Goal: Transaction & Acquisition: Purchase product/service

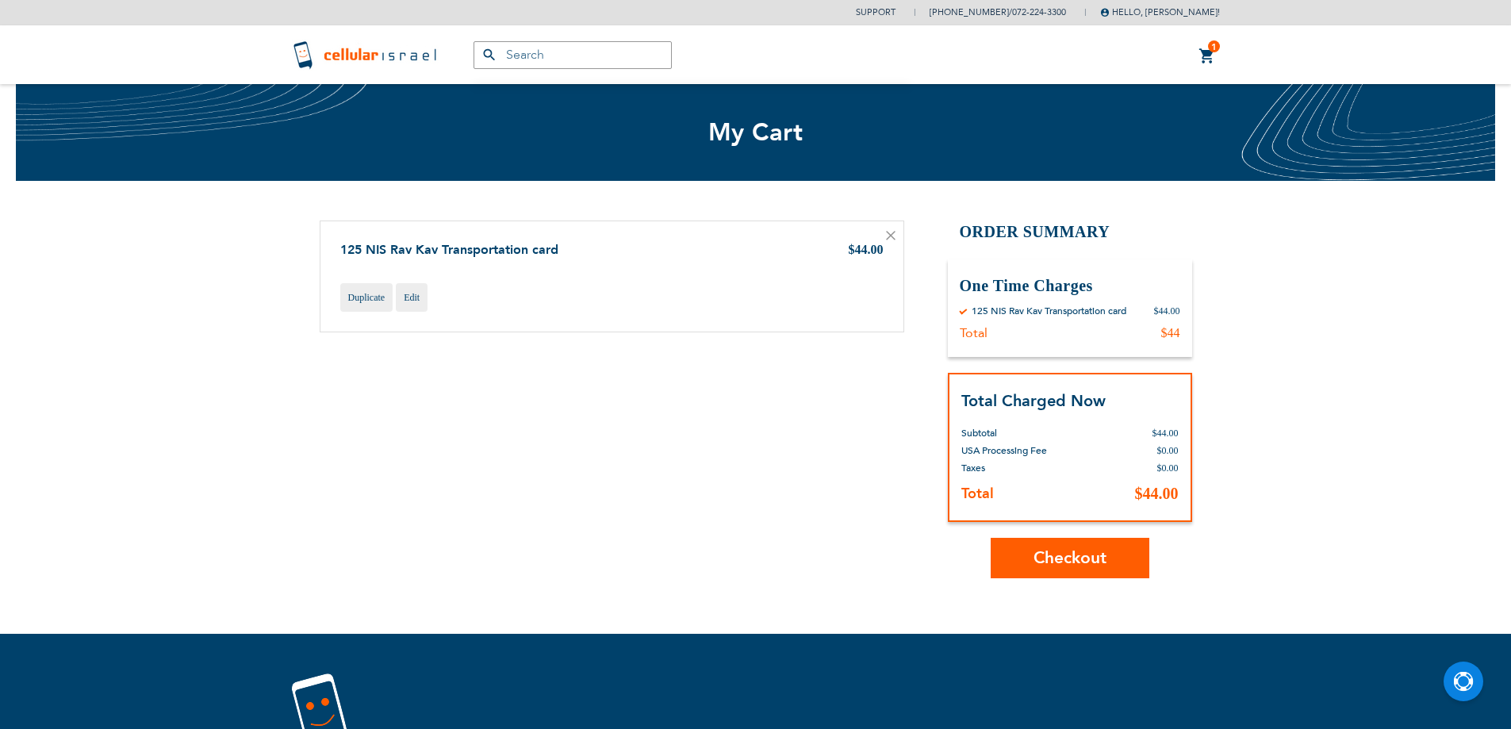
click at [1057, 551] on span "Checkout" at bounding box center [1070, 558] width 73 height 23
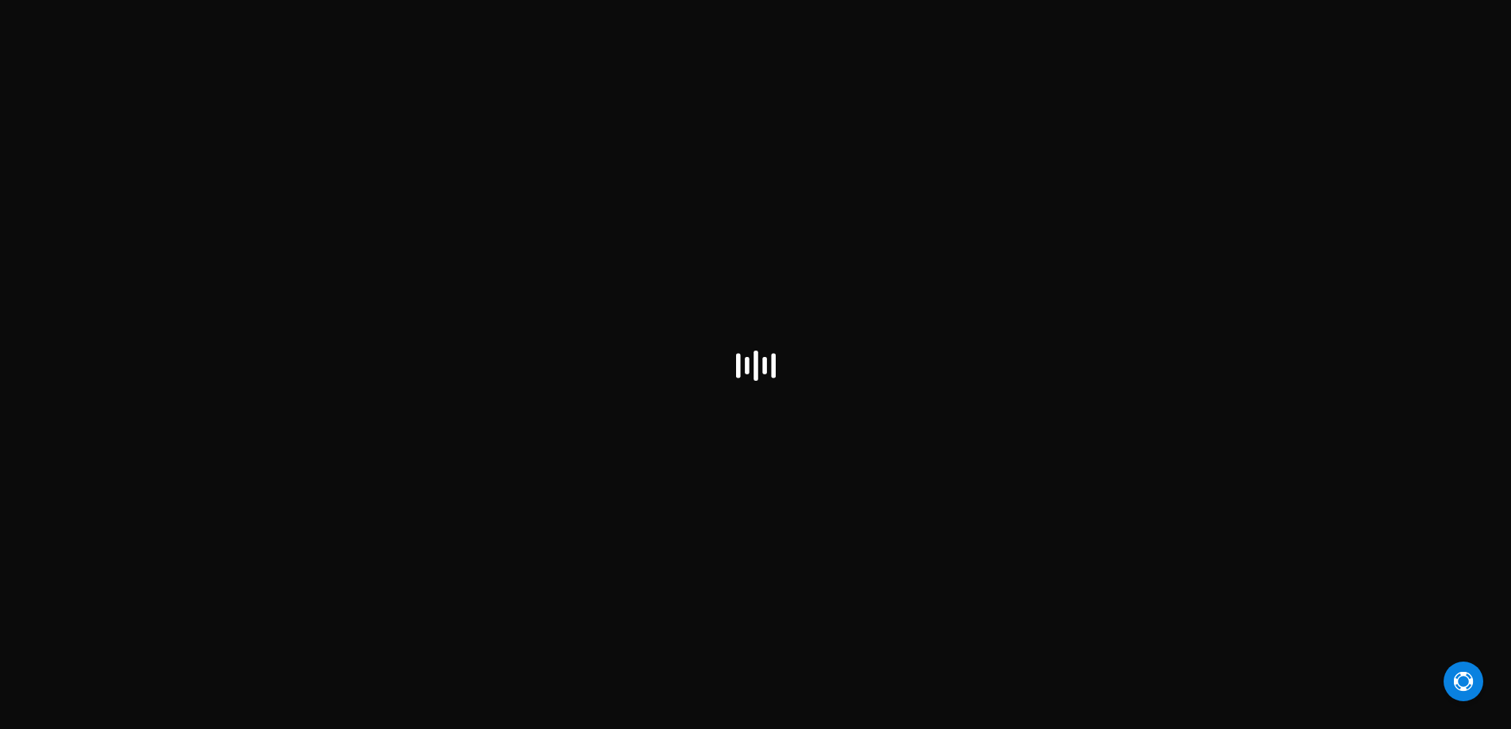
checkbox input "false"
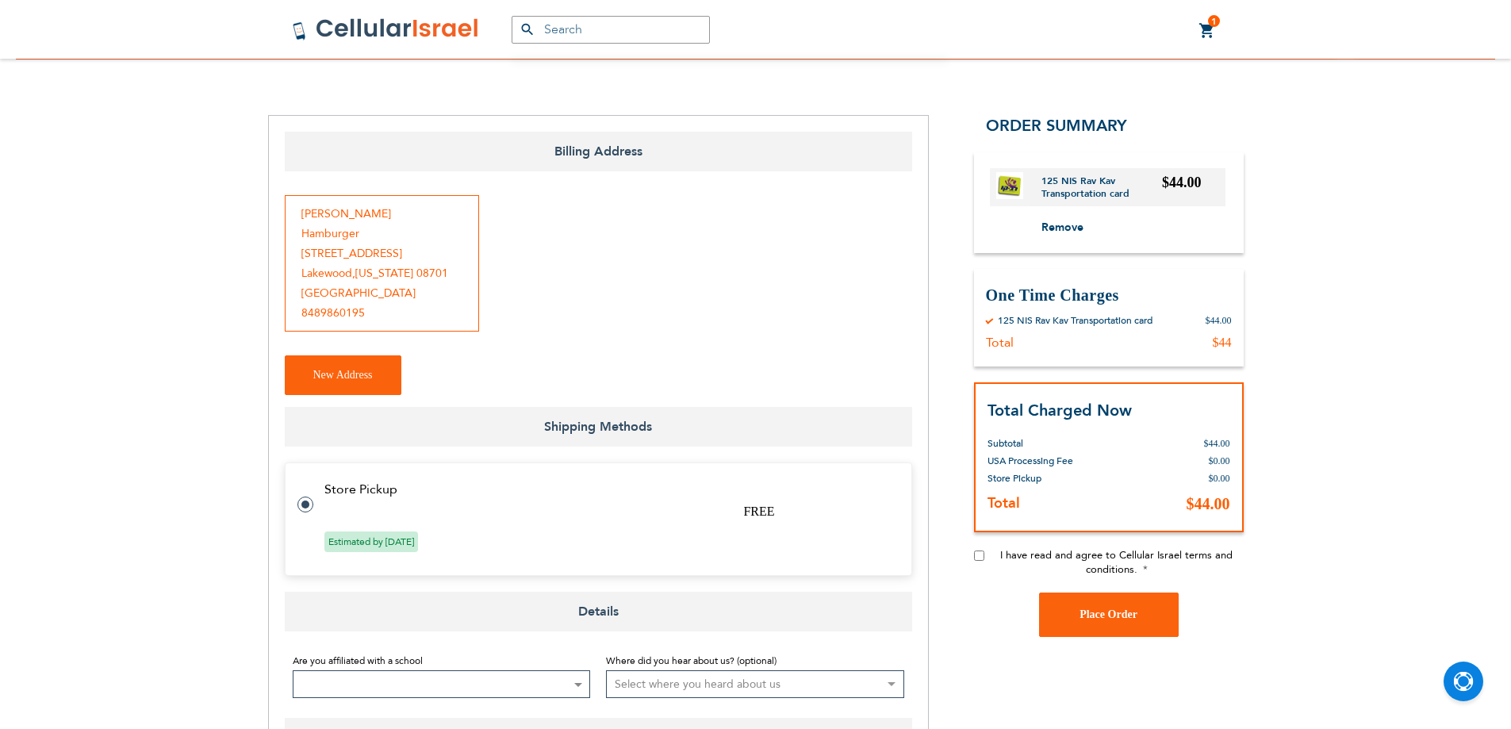
scroll to position [555, 0]
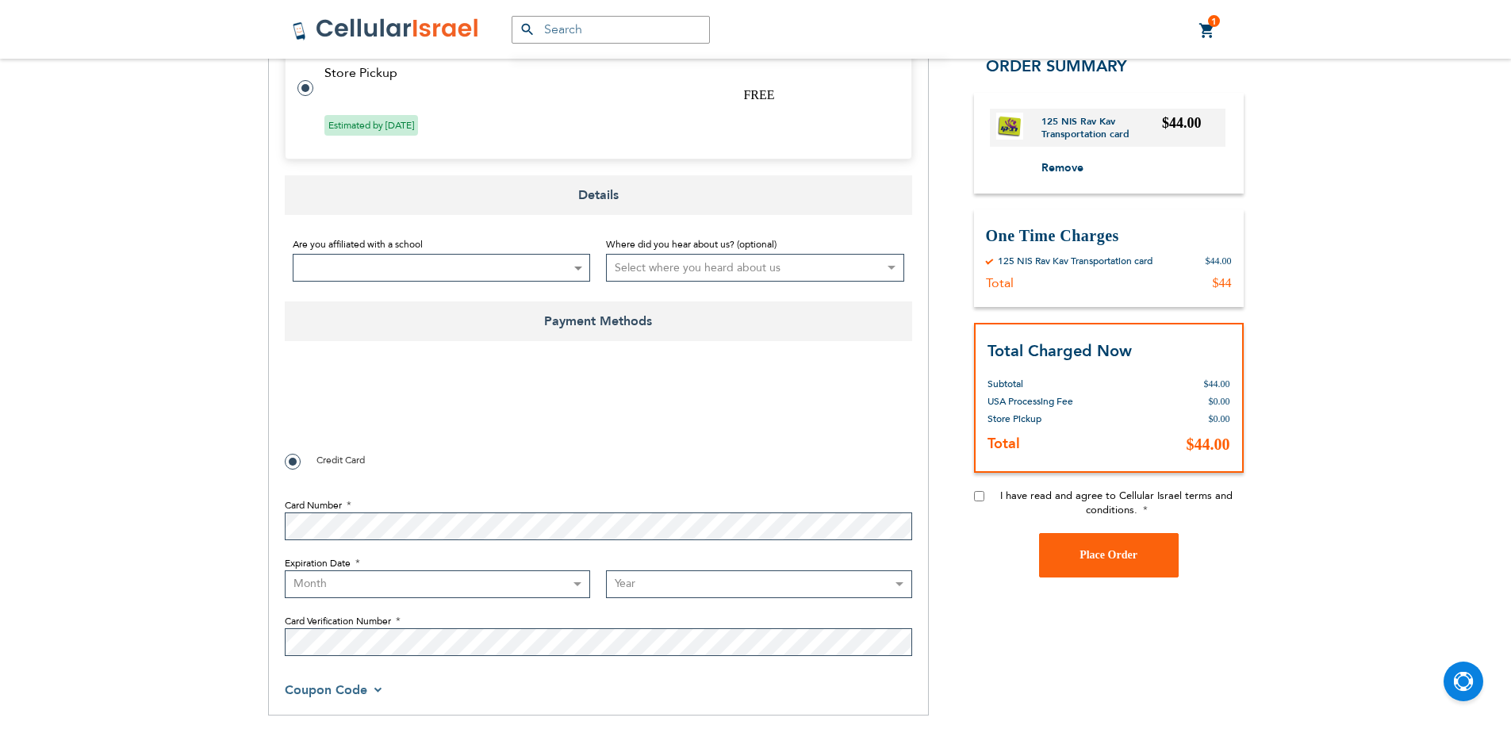
click at [465, 498] on label "Card Number" at bounding box center [599, 505] width 628 height 14
click at [424, 570] on select "Month [DATE] - [DATE] - [DATE] - [DATE] - [DATE] - [DATE] - [DATE] - [DATE] - […" at bounding box center [438, 584] width 306 height 28
drag, startPoint x: 236, startPoint y: 374, endPoint x: 265, endPoint y: 405, distance: 42.1
click at [236, 374] on div "Support (718) 289-0195 / 072-224-3300 Hello, Mindy Hamburger! My Plans My Order…" at bounding box center [755, 234] width 1511 height 1579
click at [459, 570] on select "Month 01 - January 02 - February 03 - March 04 - April 05 - May 06 - June 07 - …" at bounding box center [438, 584] width 306 height 28
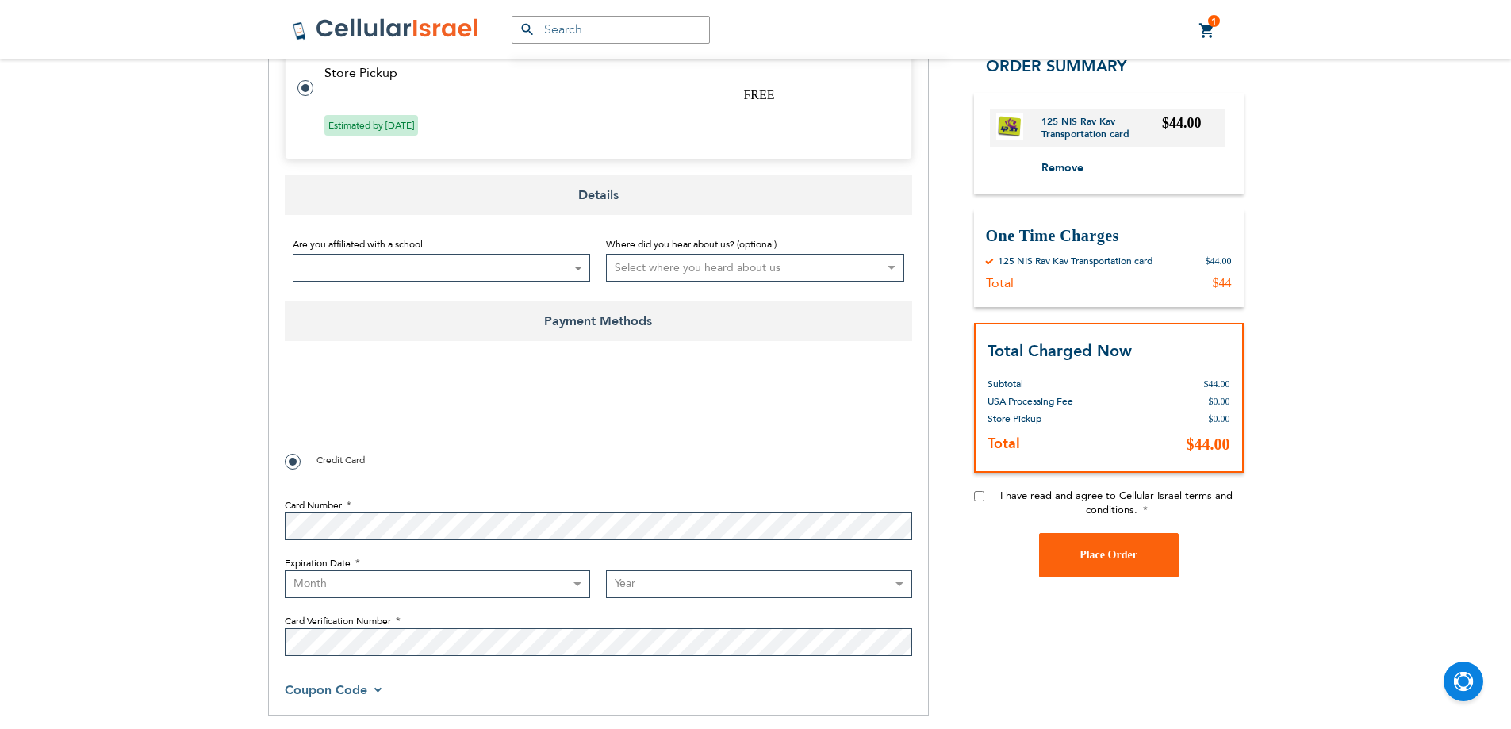
select select "10"
click at [285, 570] on select "Month 01 - January 02 - February 03 - March 04 - April 05 - May 06 - June 07 - …" at bounding box center [438, 584] width 306 height 28
click at [670, 570] on select "Year 2025 2026 2027 2028 2029 2030 2031 2032 2033 2034 2035 2036 2037 2038 2039…" at bounding box center [759, 584] width 306 height 28
select select "2026"
click at [606, 570] on select "Year 2025 2026 2027 2028 2029 2030 2031 2032 2033 2034 2035 2036 2037 2038 2039…" at bounding box center [759, 584] width 306 height 28
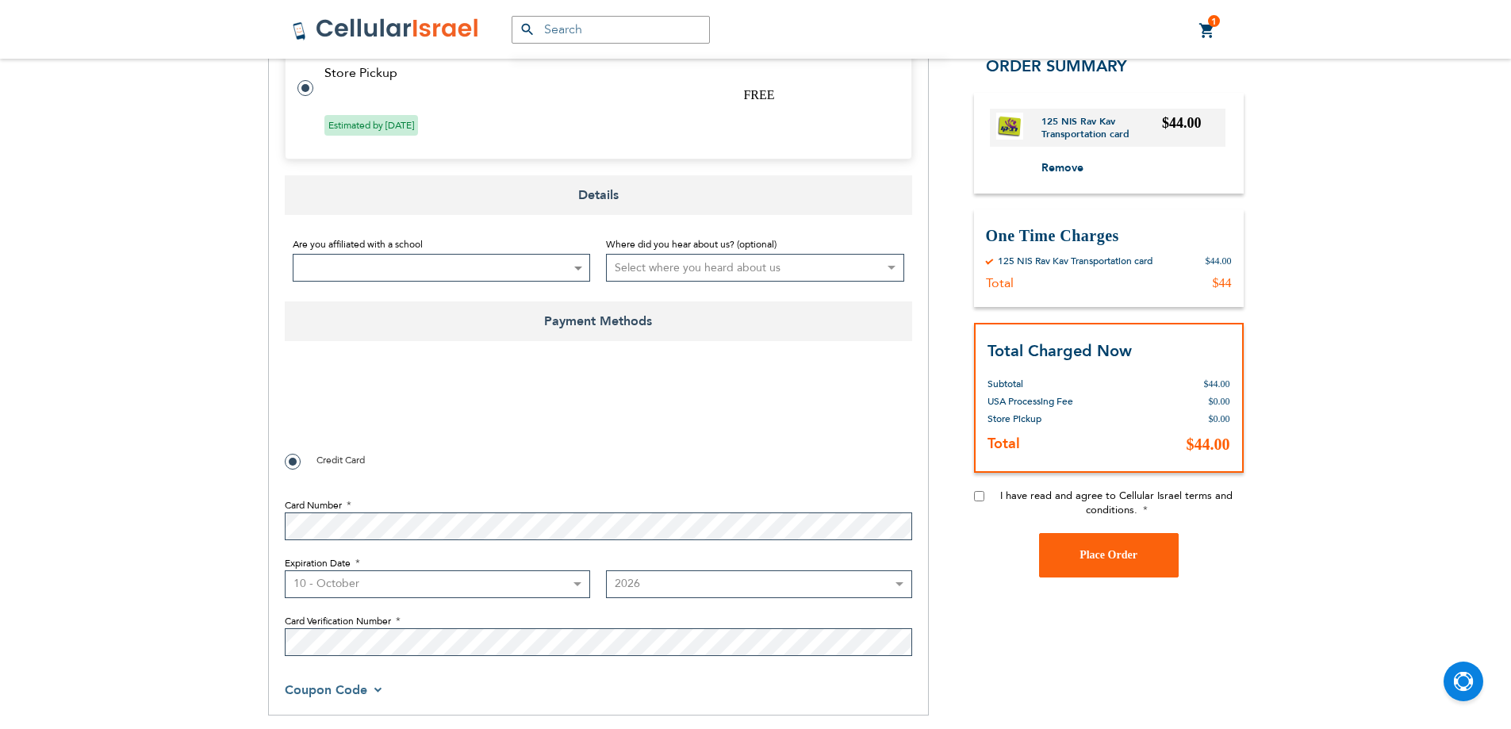
checkbox input "true"
click at [976, 497] on input "I have read and agree to Cellular Israel terms and conditions." at bounding box center [979, 496] width 10 height 10
checkbox input "true"
click at [1096, 563] on button "Place Order" at bounding box center [1109, 555] width 140 height 44
